Goal: Task Accomplishment & Management: Use online tool/utility

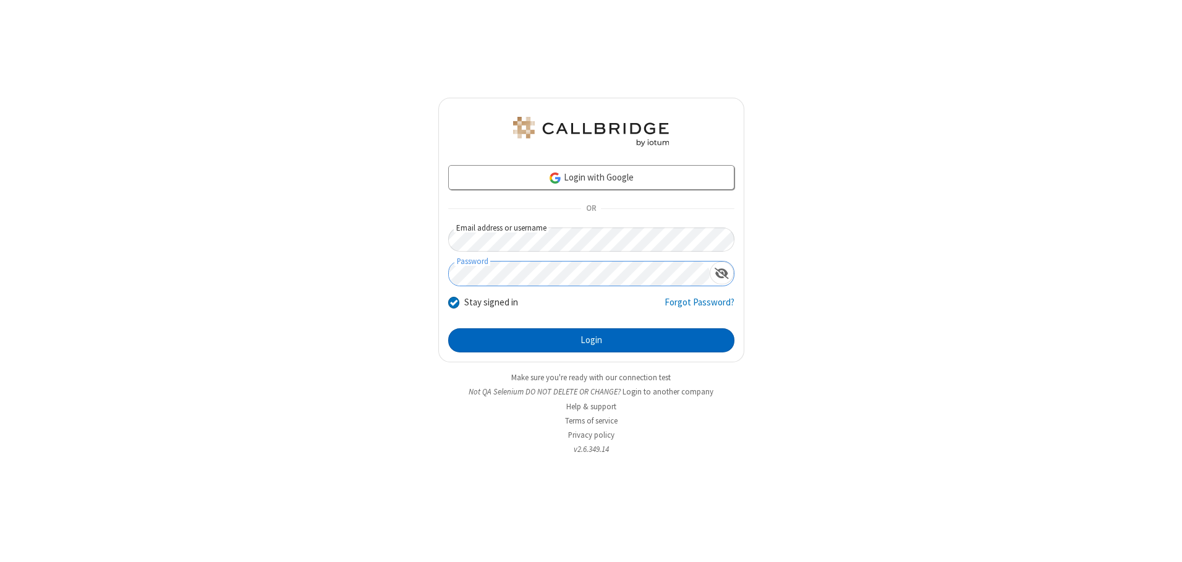
click at [591, 340] on button "Login" at bounding box center [591, 340] width 286 height 25
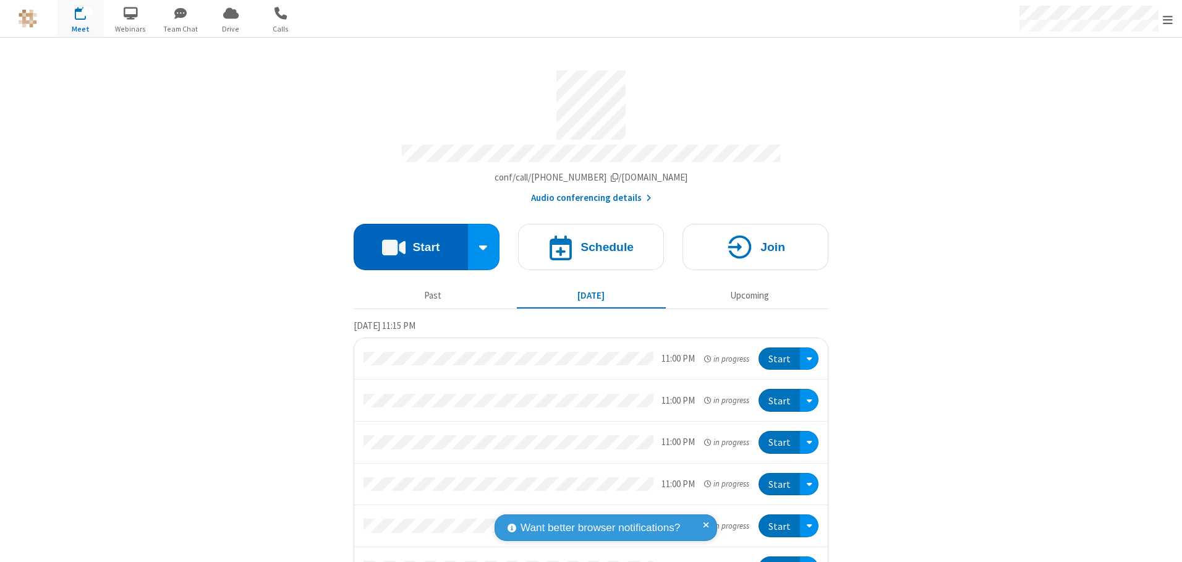
click at [405, 242] on button "Start" at bounding box center [411, 247] width 114 height 46
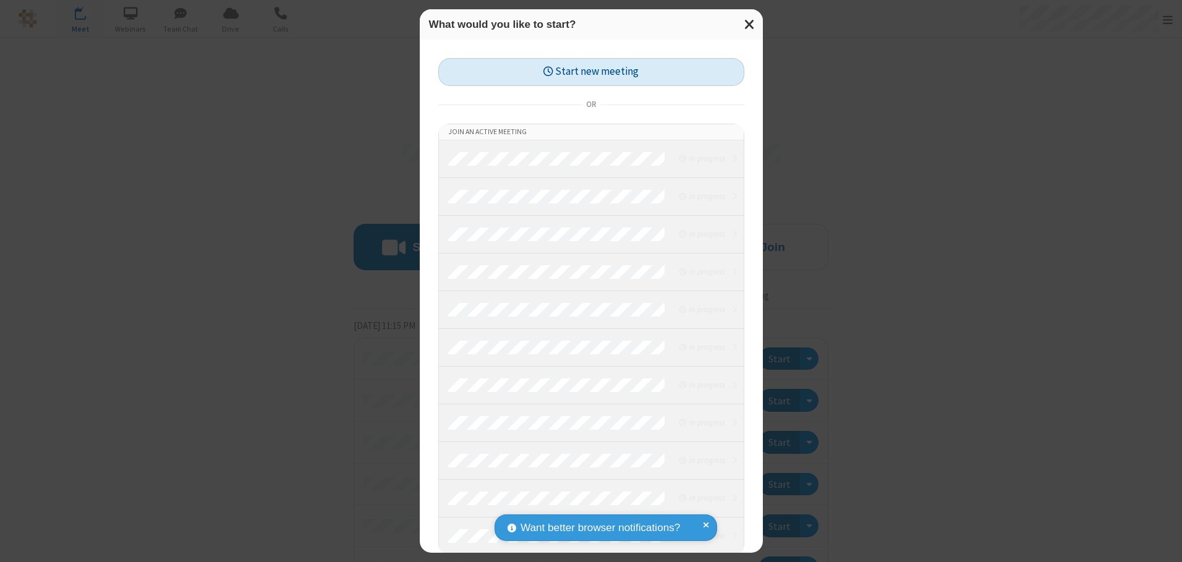
click at [588, 72] on button "Start new meeting" at bounding box center [591, 72] width 306 height 28
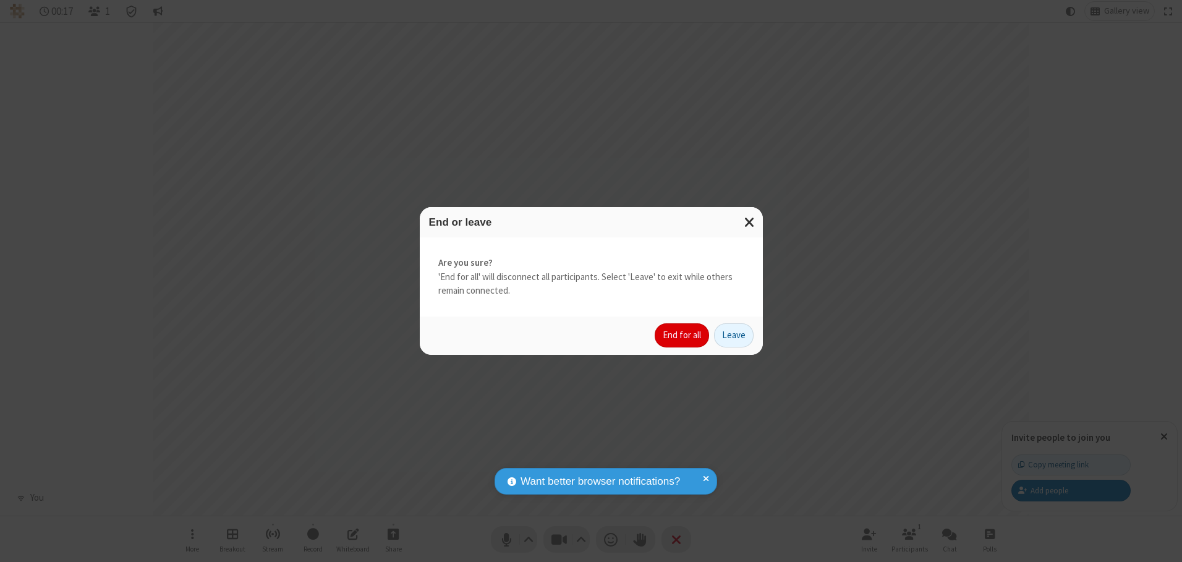
click at [682, 335] on button "End for all" at bounding box center [682, 335] width 54 height 25
